Goal: Task Accomplishment & Management: Complete application form

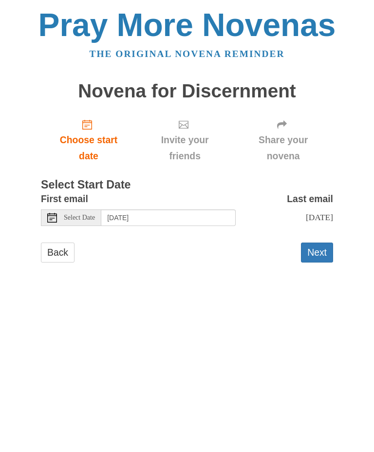
click at [328, 254] on button "Next" at bounding box center [317, 253] width 32 height 20
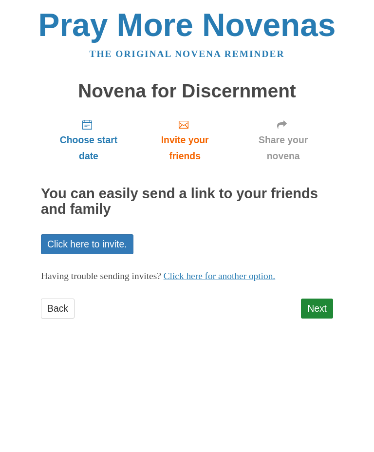
click at [321, 308] on link "Next" at bounding box center [317, 309] width 32 height 20
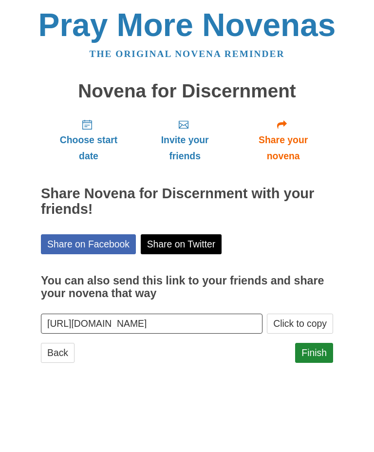
click at [320, 348] on link "Finish" at bounding box center [314, 353] width 38 height 20
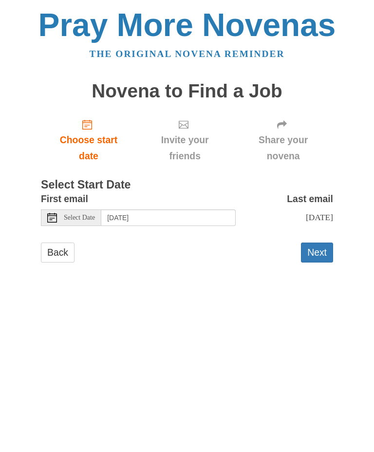
click at [321, 247] on button "Next" at bounding box center [317, 253] width 32 height 20
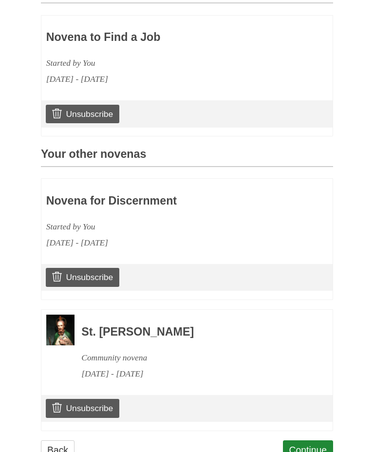
scroll to position [286, 0]
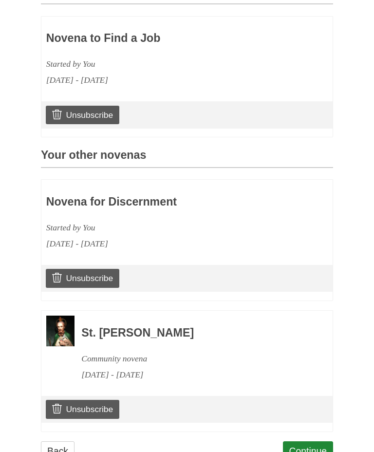
click at [313, 451] on link "Continue" at bounding box center [308, 451] width 51 height 20
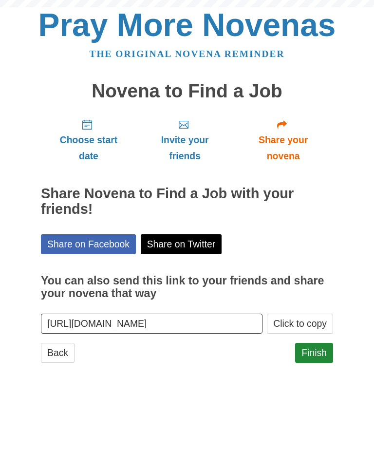
scroll to position [153, 0]
